Goal: Check status

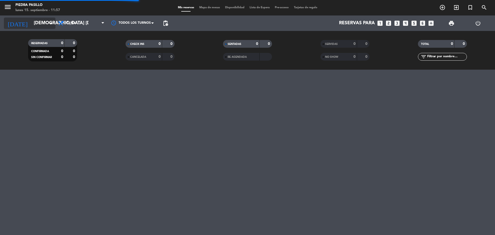
click at [31, 25] on input "[DEMOGRAPHIC_DATA] [DATE]" at bounding box center [61, 23] width 60 height 10
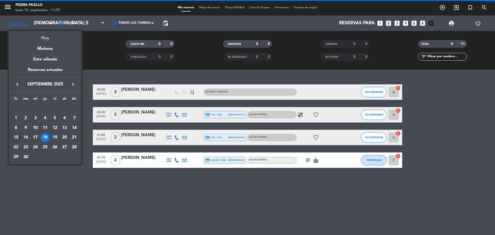
click at [56, 38] on div "Hoy" at bounding box center [45, 36] width 72 height 11
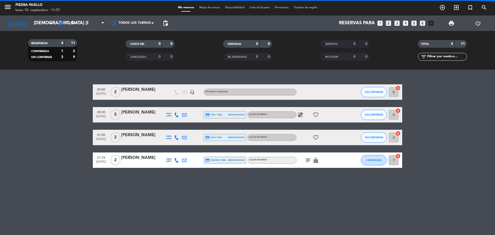
type input "lun. [DATE]"
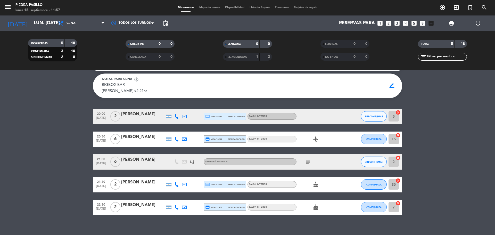
scroll to position [18, 0]
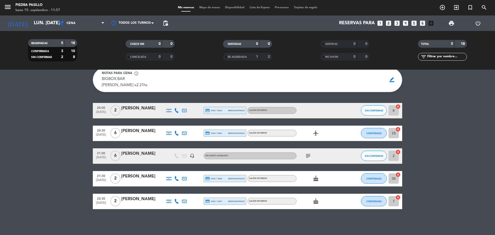
click at [316, 203] on icon "cake" at bounding box center [316, 201] width 6 height 6
